Goal: Information Seeking & Learning: Learn about a topic

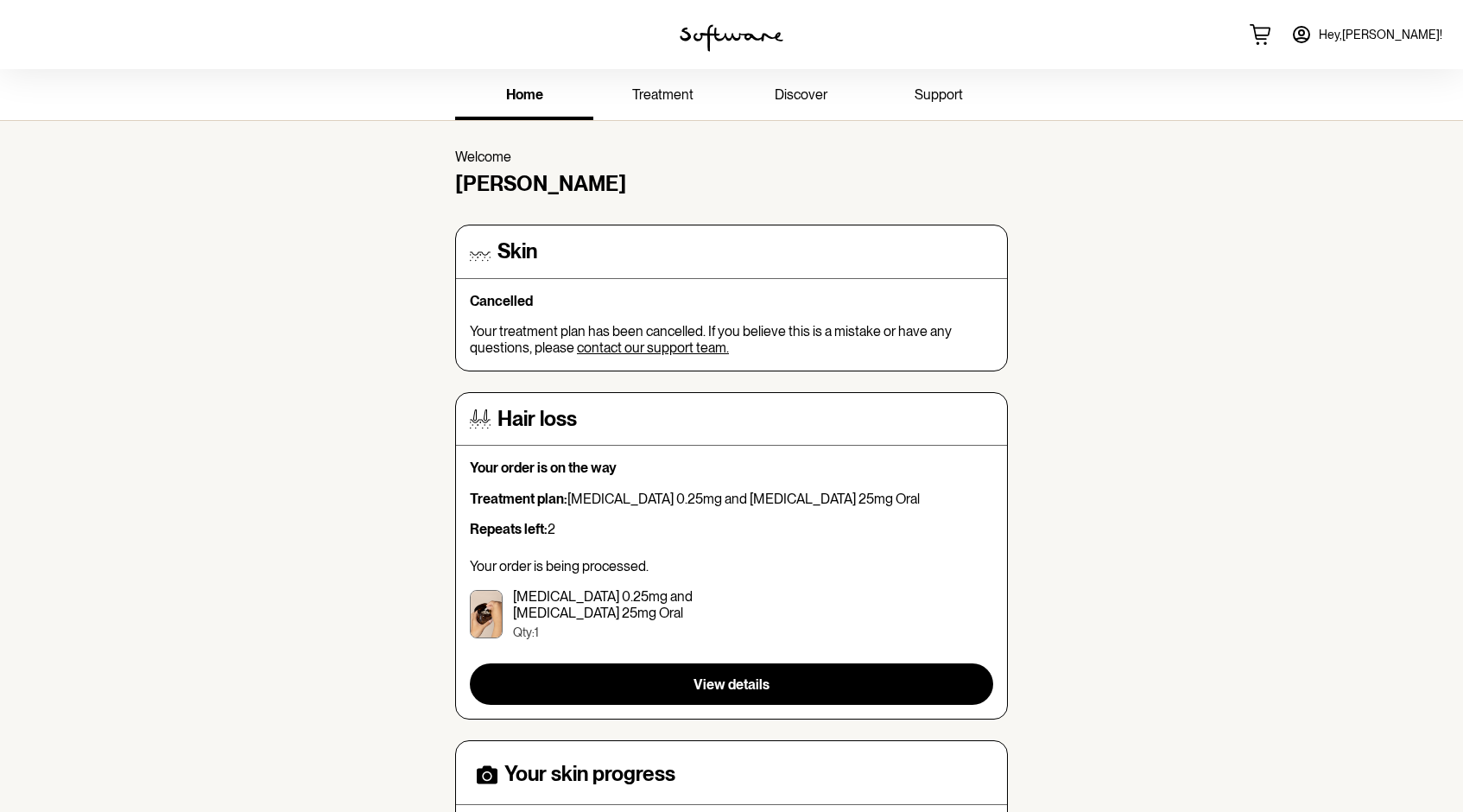
click at [666, 98] on span "treatment" at bounding box center [663, 94] width 62 height 16
